Goal: Check status

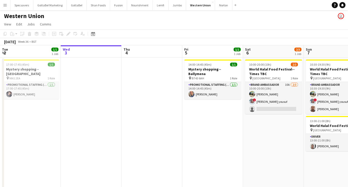
click at [6, 3] on app-icon "Menu" at bounding box center [5, 5] width 4 height 4
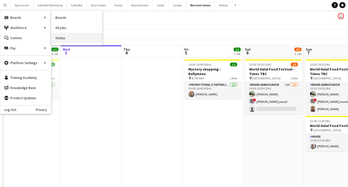
click at [65, 39] on link "Status" at bounding box center [76, 38] width 51 height 10
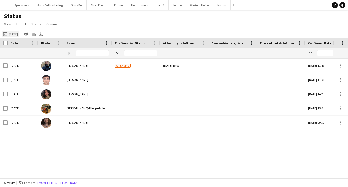
click at [15, 32] on button "[DATE] to [DATE] [DATE]" at bounding box center [10, 34] width 17 height 6
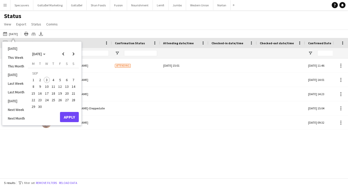
click at [40, 80] on span "2" at bounding box center [40, 80] width 6 height 6
click at [76, 117] on button "Apply" at bounding box center [69, 117] width 19 height 10
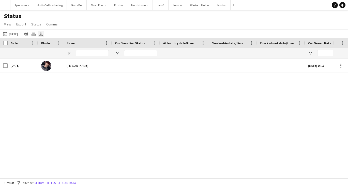
click at [42, 34] on icon at bounding box center [41, 33] width 2 height 3
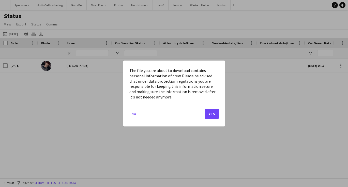
click at [212, 113] on button "Yes" at bounding box center [211, 113] width 14 height 10
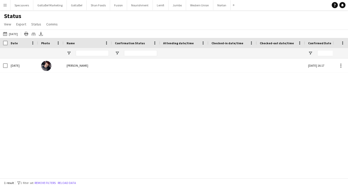
click at [107, 22] on div "Status View Views Default view New view Update view Delete view Edit name Custo…" at bounding box center [174, 20] width 348 height 17
click at [11, 34] on button "[DATE] to [DATE] [DATE]" at bounding box center [10, 34] width 17 height 6
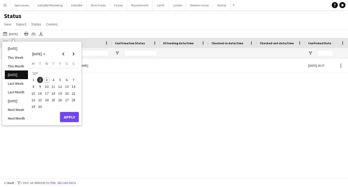
click at [48, 78] on span "3" at bounding box center [47, 80] width 6 height 6
click at [74, 116] on button "Apply" at bounding box center [69, 117] width 19 height 10
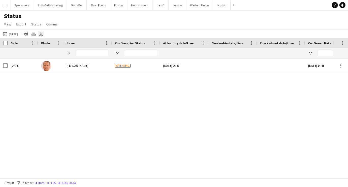
click at [40, 34] on icon at bounding box center [41, 33] width 2 height 3
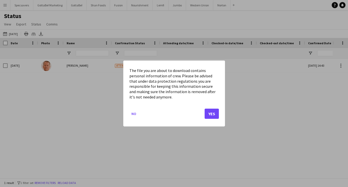
click at [216, 115] on button "Yes" at bounding box center [211, 113] width 14 height 10
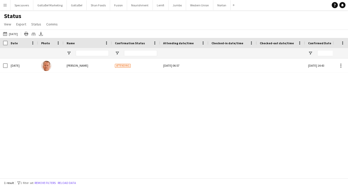
click at [150, 85] on div "[DATE] [PERSON_NAME] Attending [DATE] 06:57 [DATE] 14:43 Confirmed 5788" at bounding box center [166, 117] width 333 height 119
